Goal: Task Accomplishment & Management: Use online tool/utility

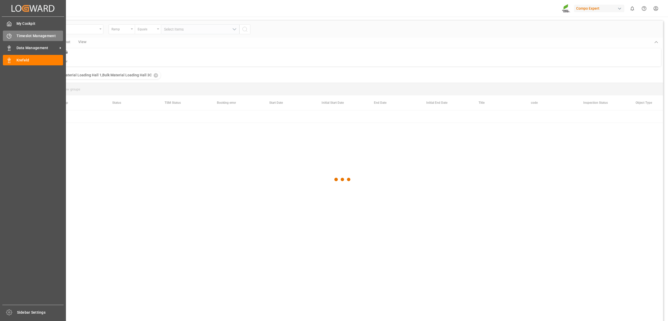
click at [13, 32] on div "Timeslot Management Timeslot Management" at bounding box center [33, 36] width 60 height 10
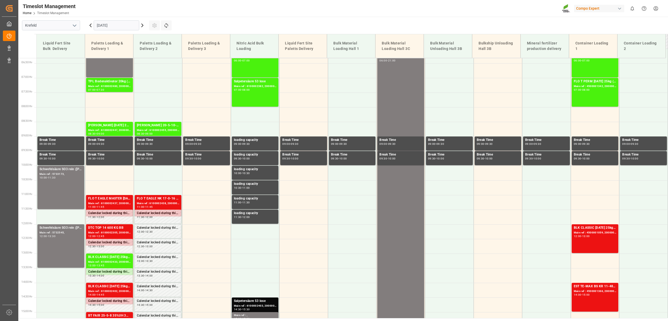
scroll to position [172, 0]
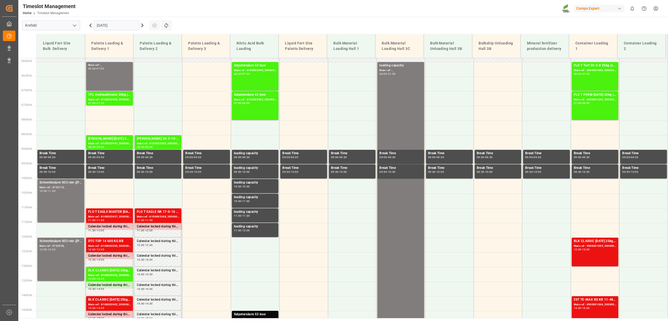
click at [140, 25] on icon at bounding box center [142, 25] width 6 height 6
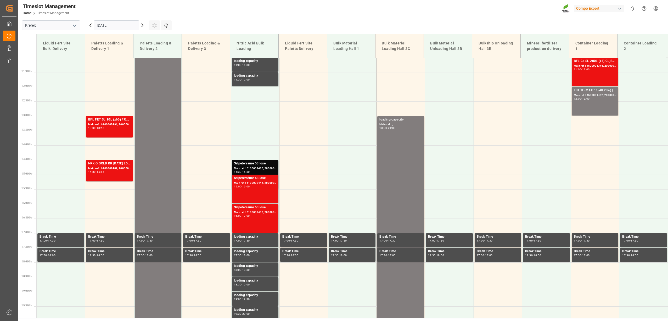
scroll to position [324, 0]
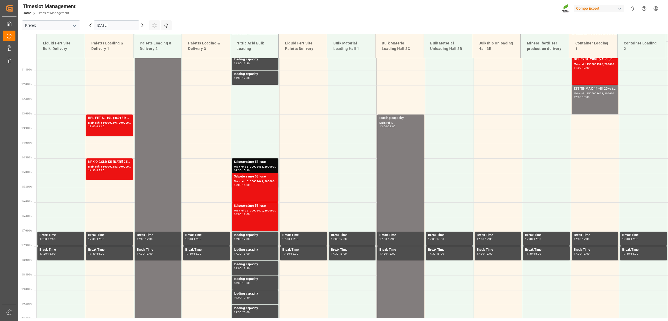
click at [144, 25] on icon at bounding box center [142, 25] width 6 height 6
